Goal: Contribute content

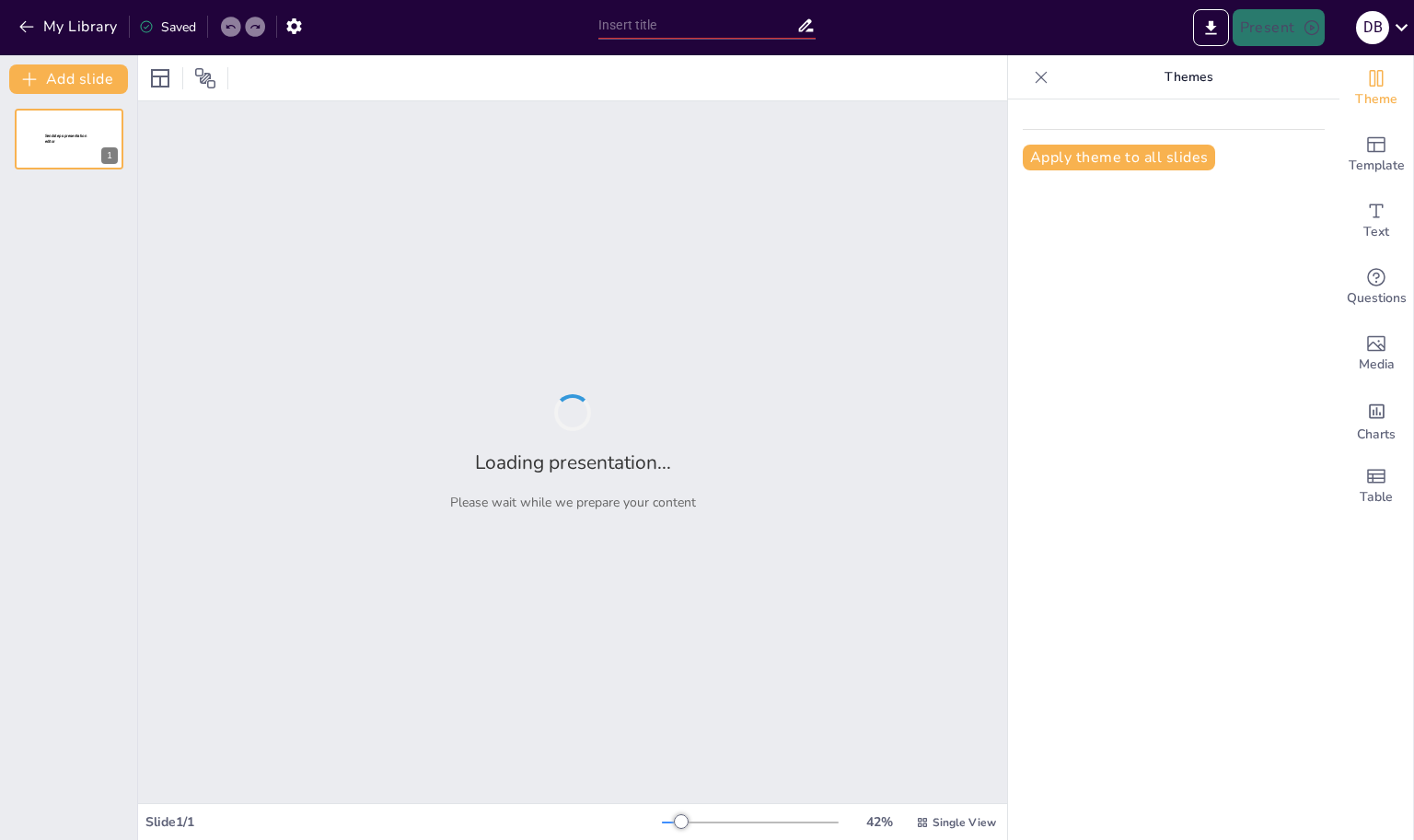
type input "Аналіз навчальних досягнень учнів [PERSON_NAME] ліцею: [GEOGRAPHIC_DATA] [DATE]…"
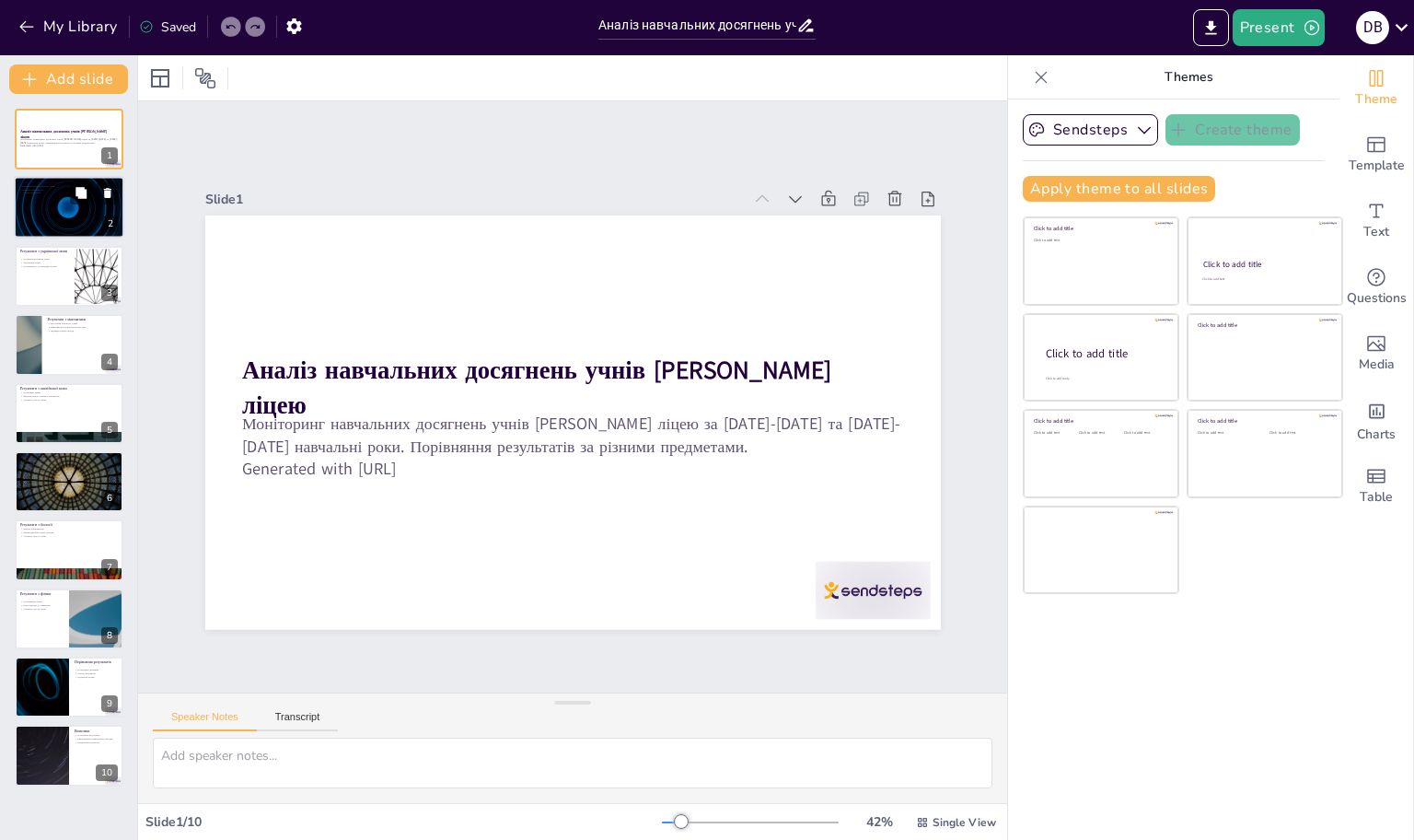
click at [57, 208] on div at bounding box center [68, 207] width 110 height 62
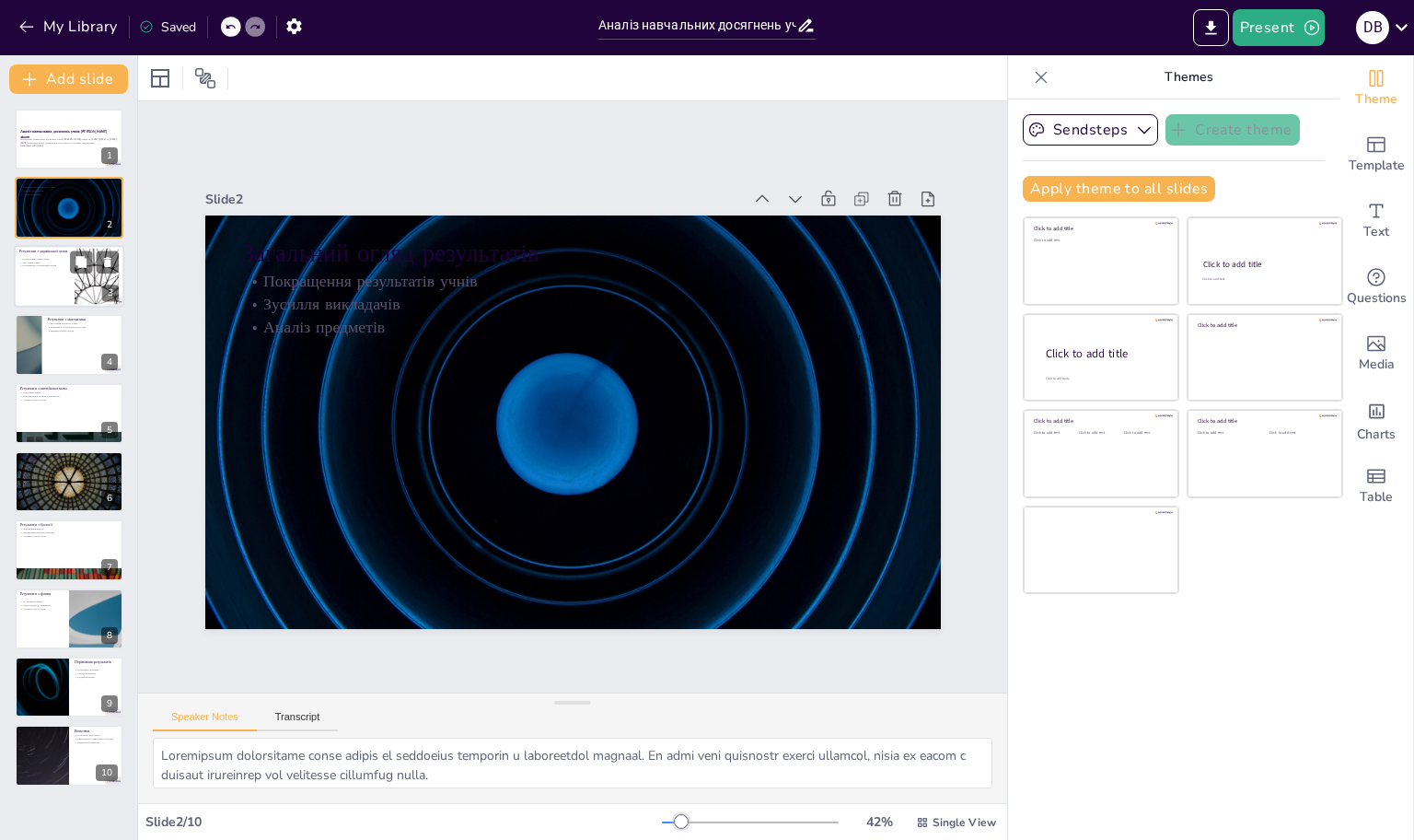
click at [73, 273] on div at bounding box center [68, 276] width 110 height 62
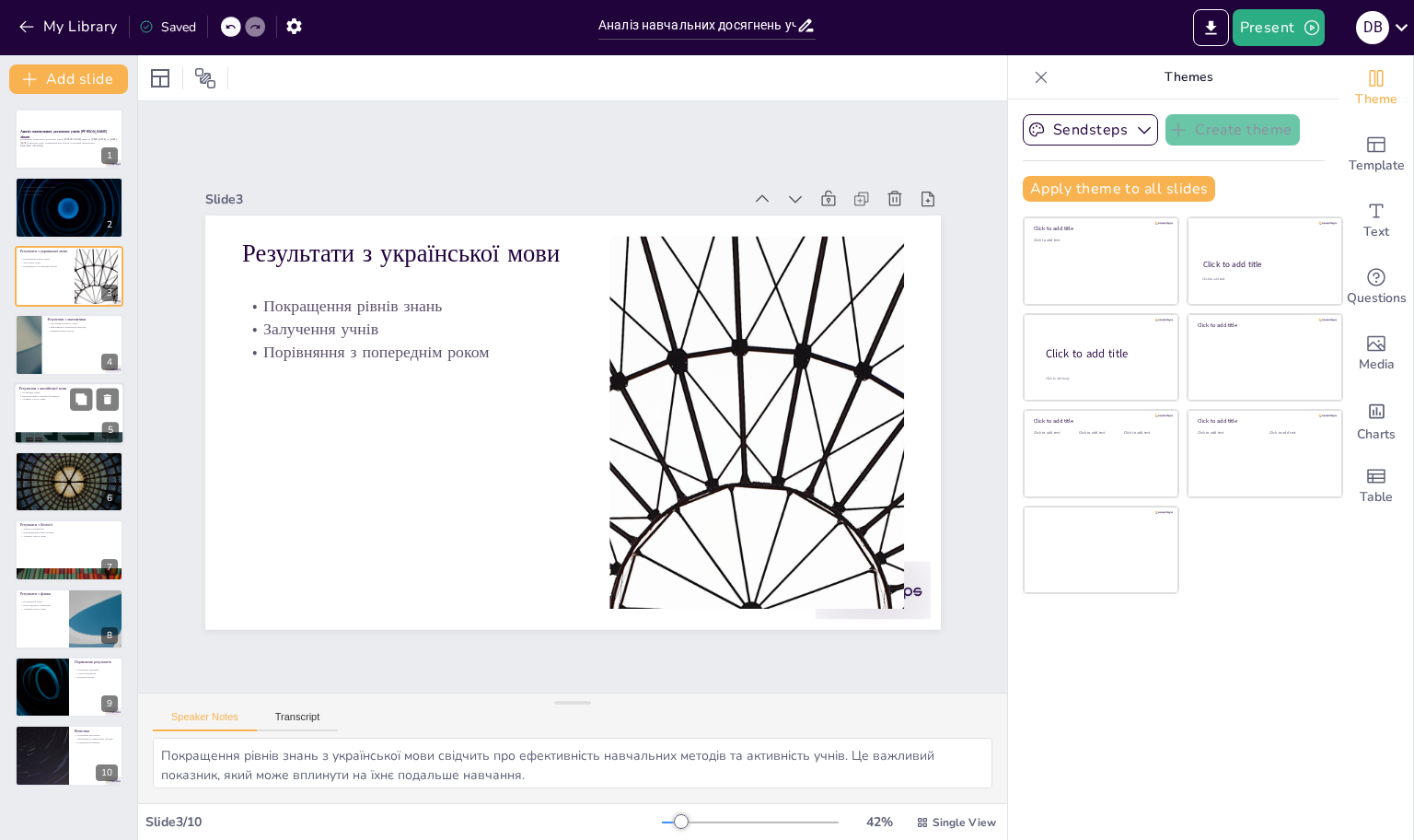
click at [38, 395] on p "Використання сучасних матеріалів" at bounding box center [69, 396] width 100 height 4
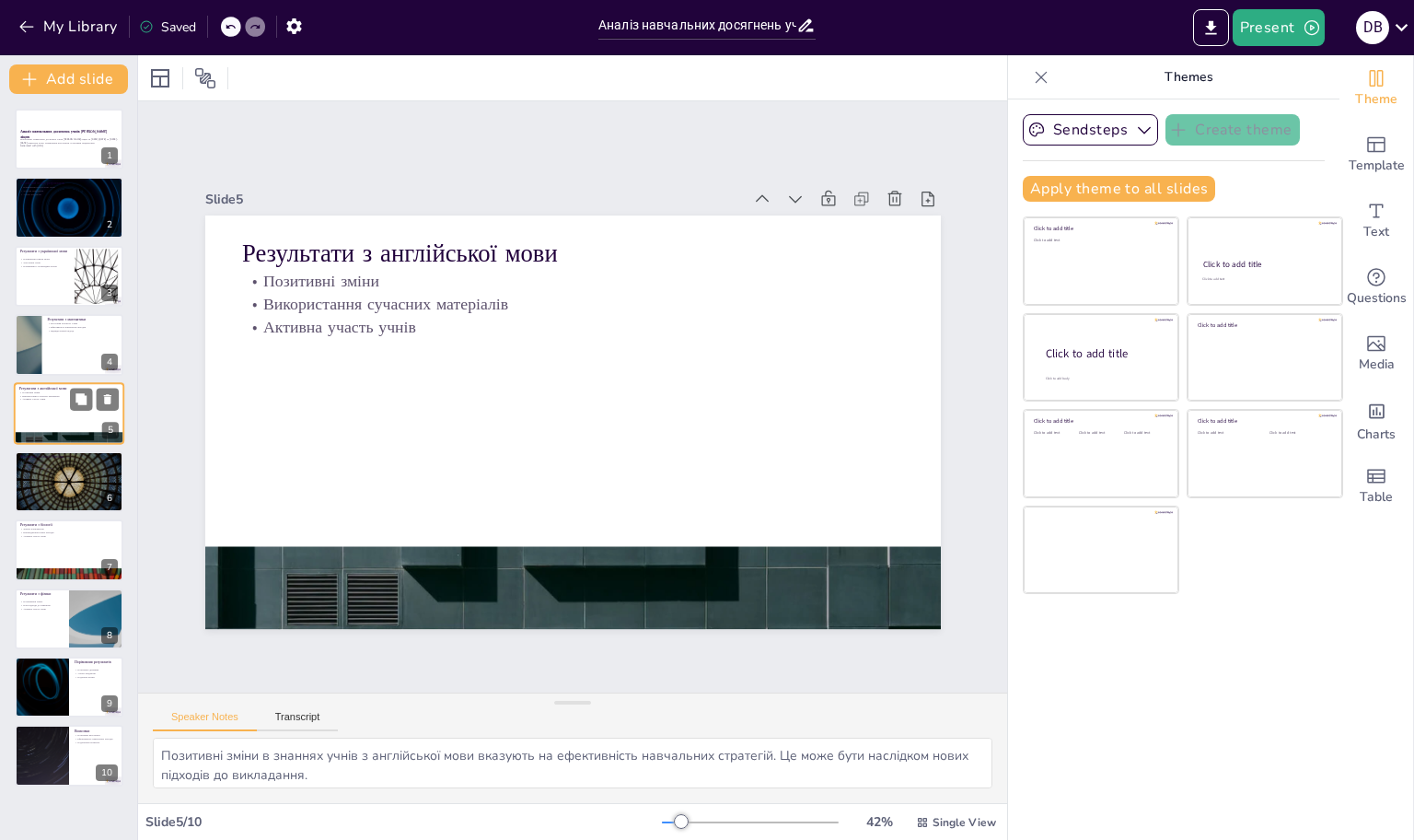
scroll to position [60, 0]
click at [34, 656] on div at bounding box center [41, 686] width 110 height 62
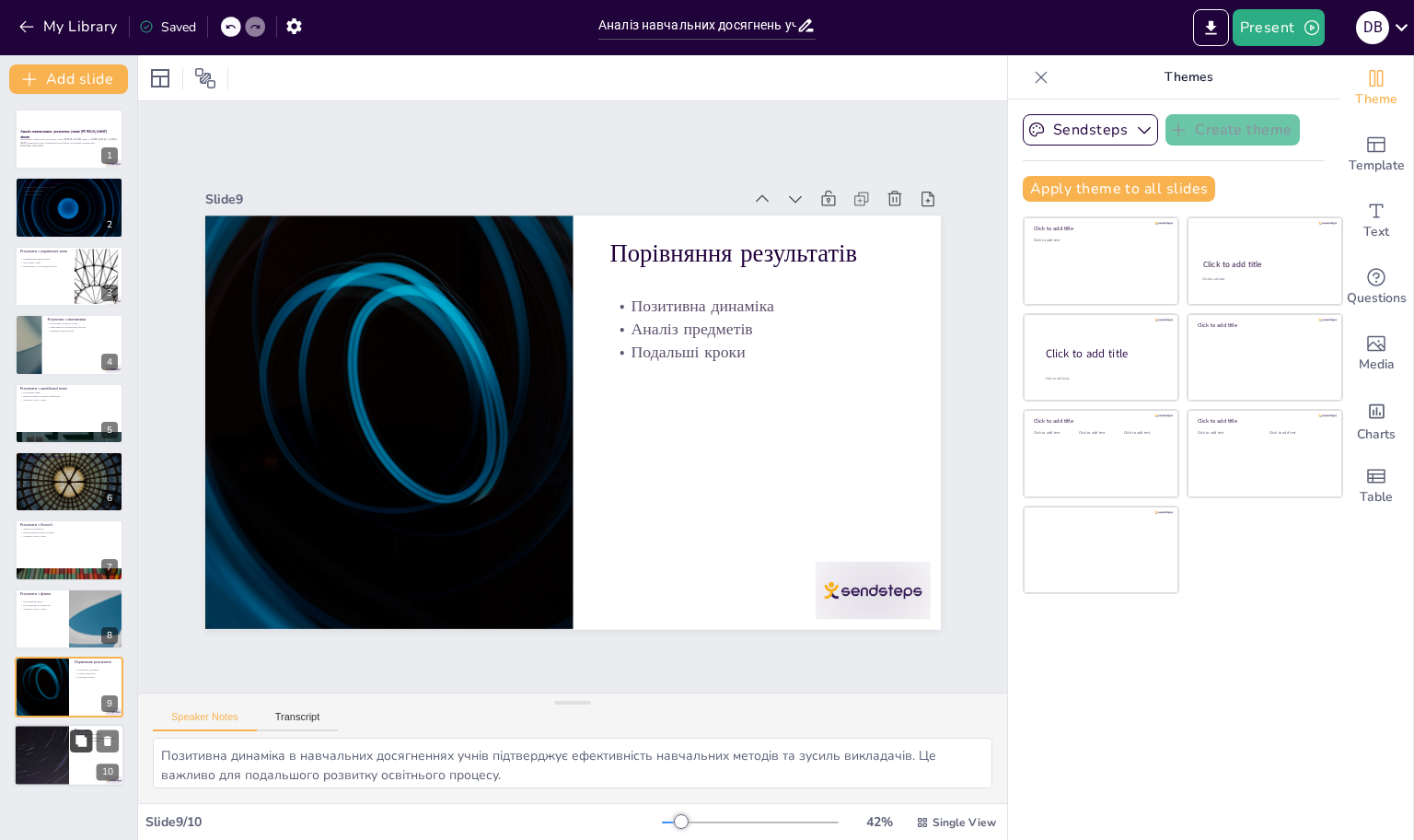
click at [71, 731] on button at bounding box center [81, 741] width 22 height 22
type textarea "Позитивні результати свідчать про успіхи учнів і викладачів. Це важливо для под…"
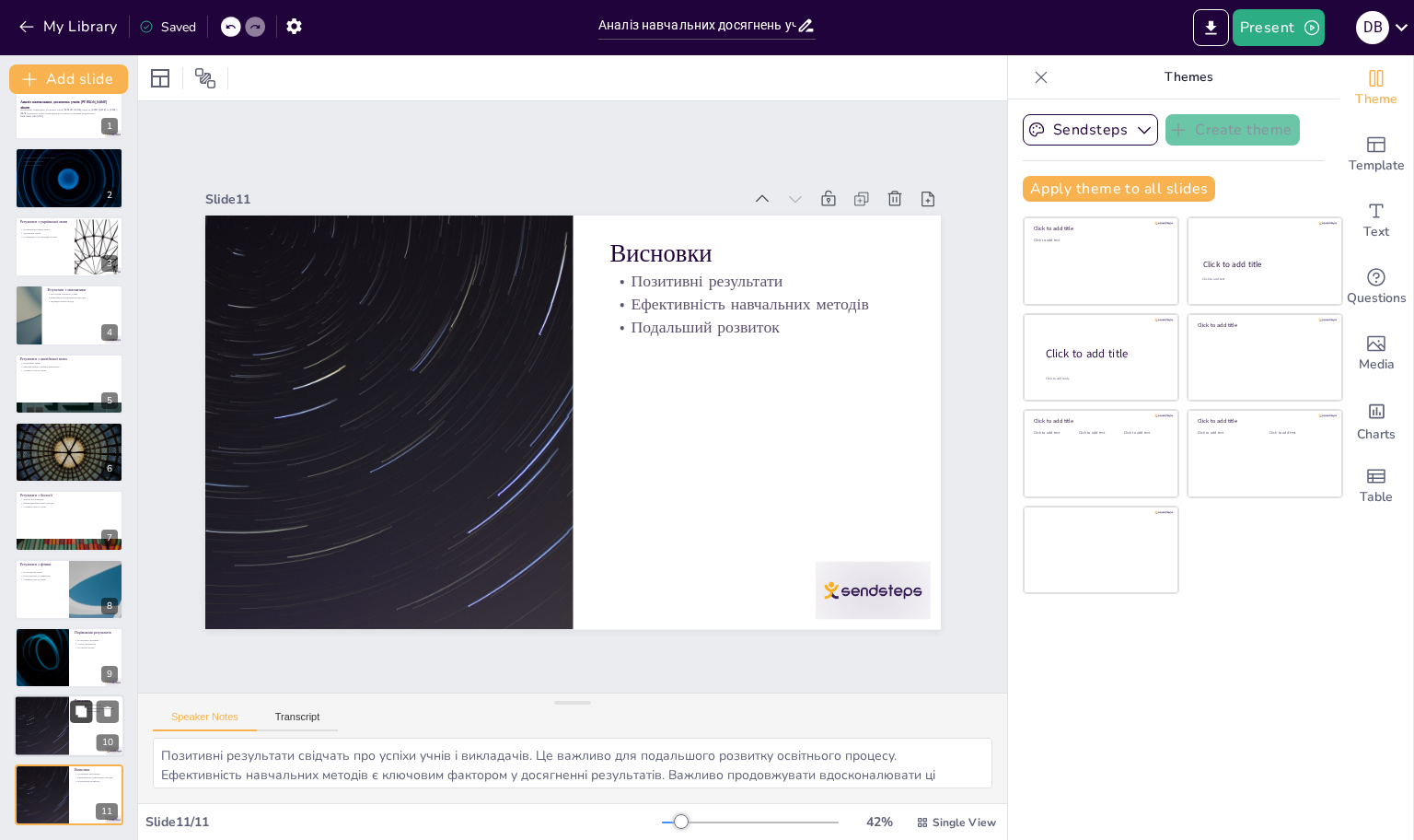
scroll to position [129, 0]
click at [71, 672] on div "Аналіз навчальних досягнень учнів [PERSON_NAME] ліцею Моніторинг навчальних дос…" at bounding box center [68, 451] width 137 height 746
